Goal: Navigation & Orientation: Understand site structure

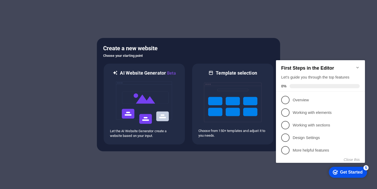
click at [358, 61] on div "First Steps in the Editor Let's guide you through the top features 0%" at bounding box center [320, 75] width 89 height 31
click at [356, 65] on icon "Minimize checklist" at bounding box center [358, 67] width 4 height 4
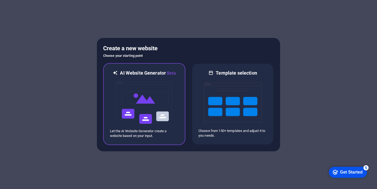
click at [148, 107] on img at bounding box center [144, 102] width 58 height 52
